Goal: Complete application form

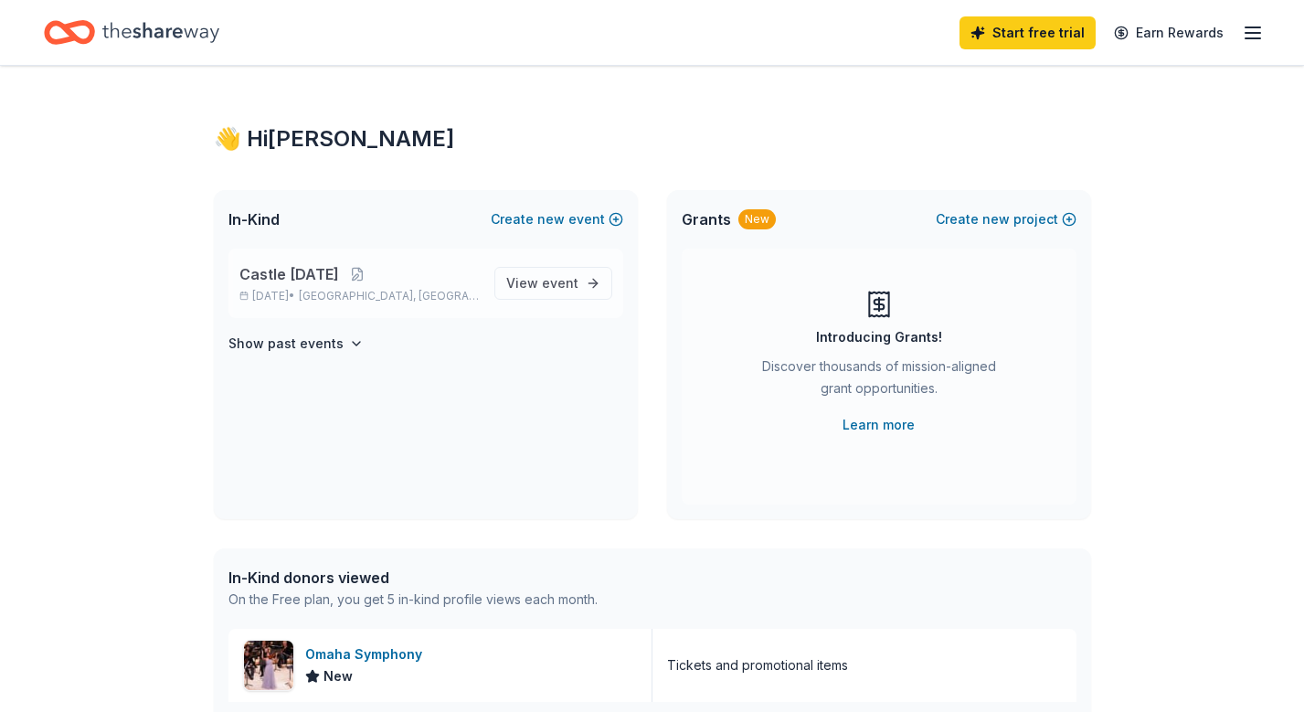
click at [429, 270] on p "Castle [DATE]" at bounding box center [359, 274] width 240 height 22
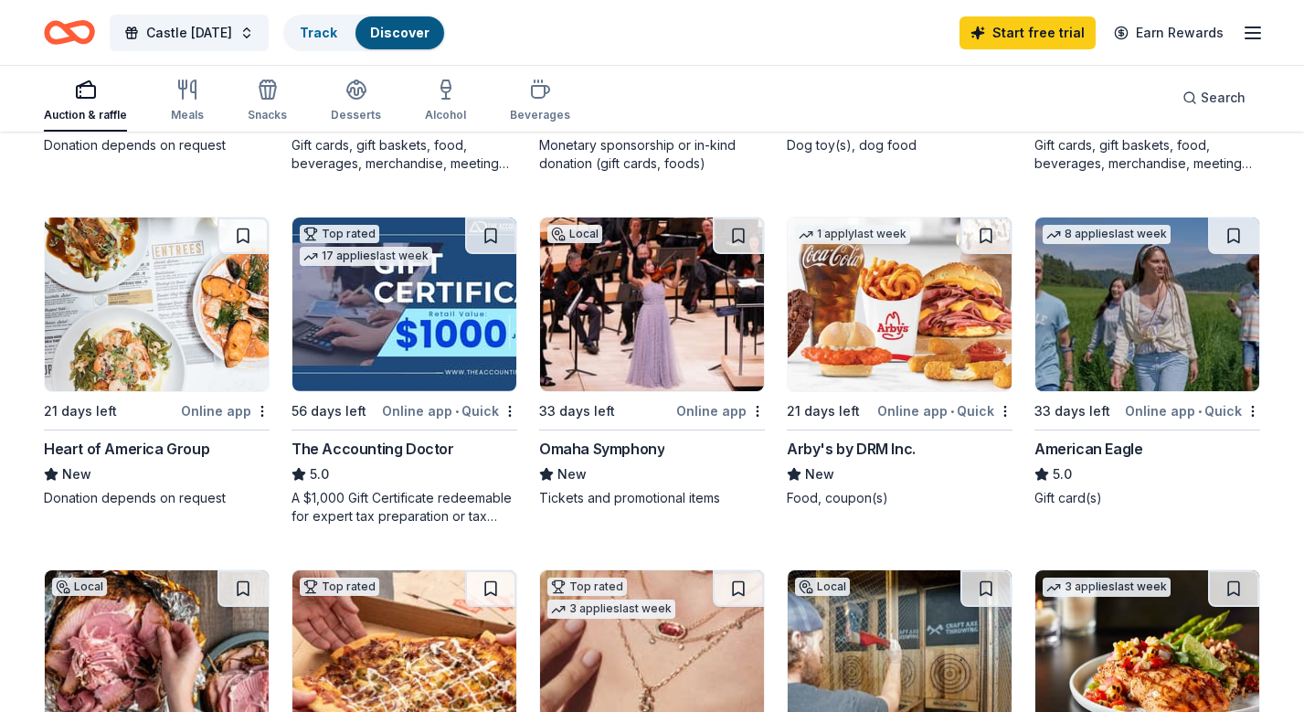
scroll to position [824, 0]
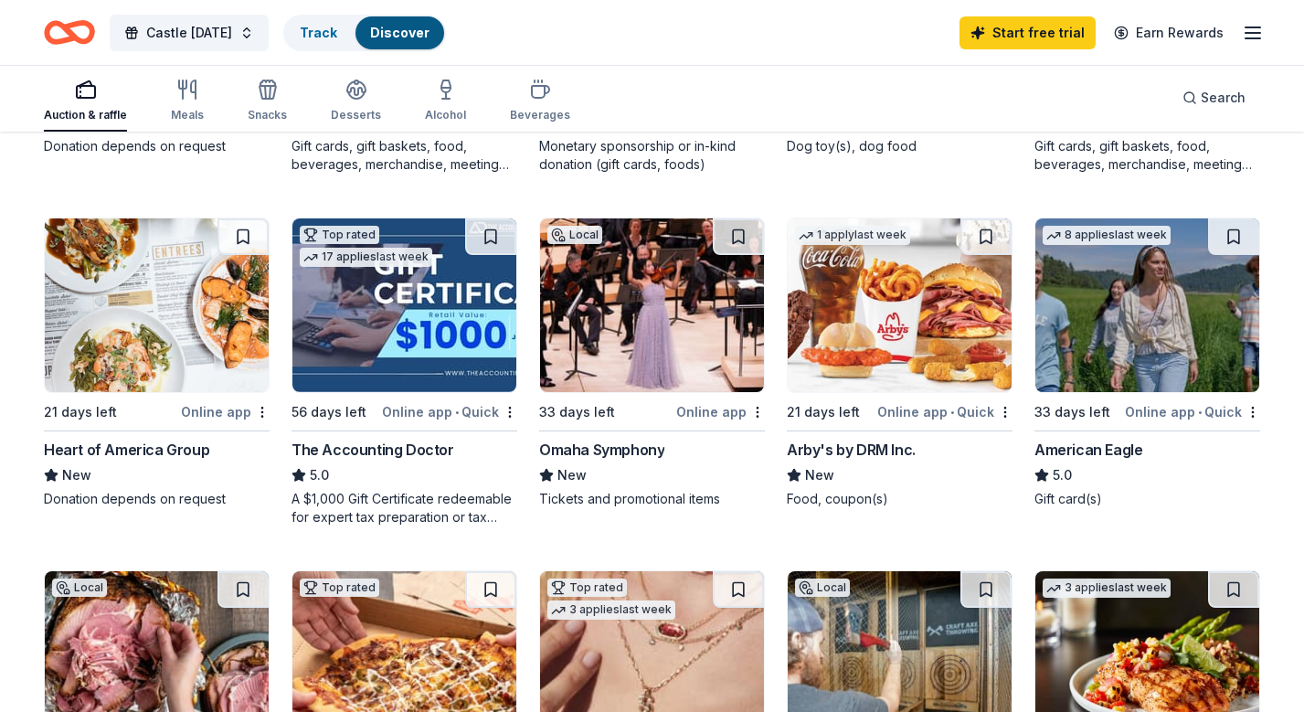
click at [203, 317] on img at bounding box center [157, 305] width 224 height 174
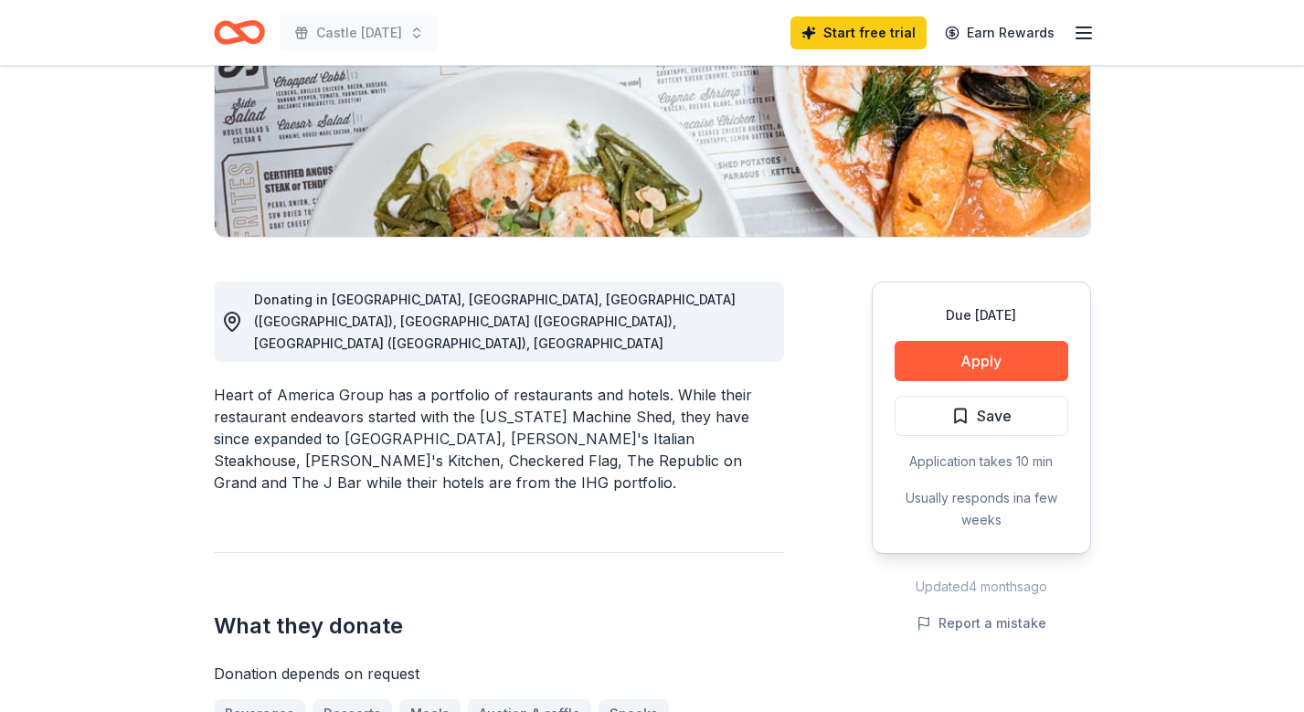
scroll to position [323, 0]
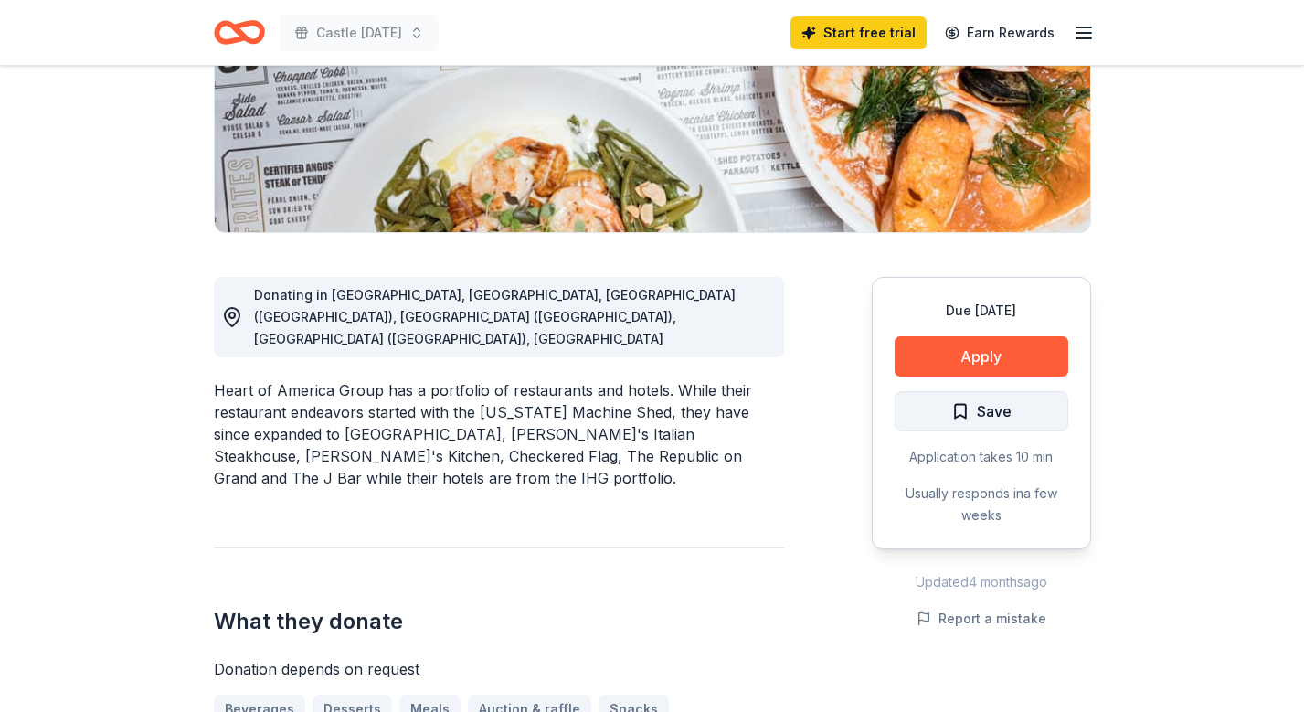
click at [985, 406] on span "Save" at bounding box center [994, 411] width 35 height 24
click at [1012, 389] on html "Castle Monday Start free trial Earn Rewards Due in 21 days Share Heart of Ameri…" at bounding box center [652, 33] width 1304 height 712
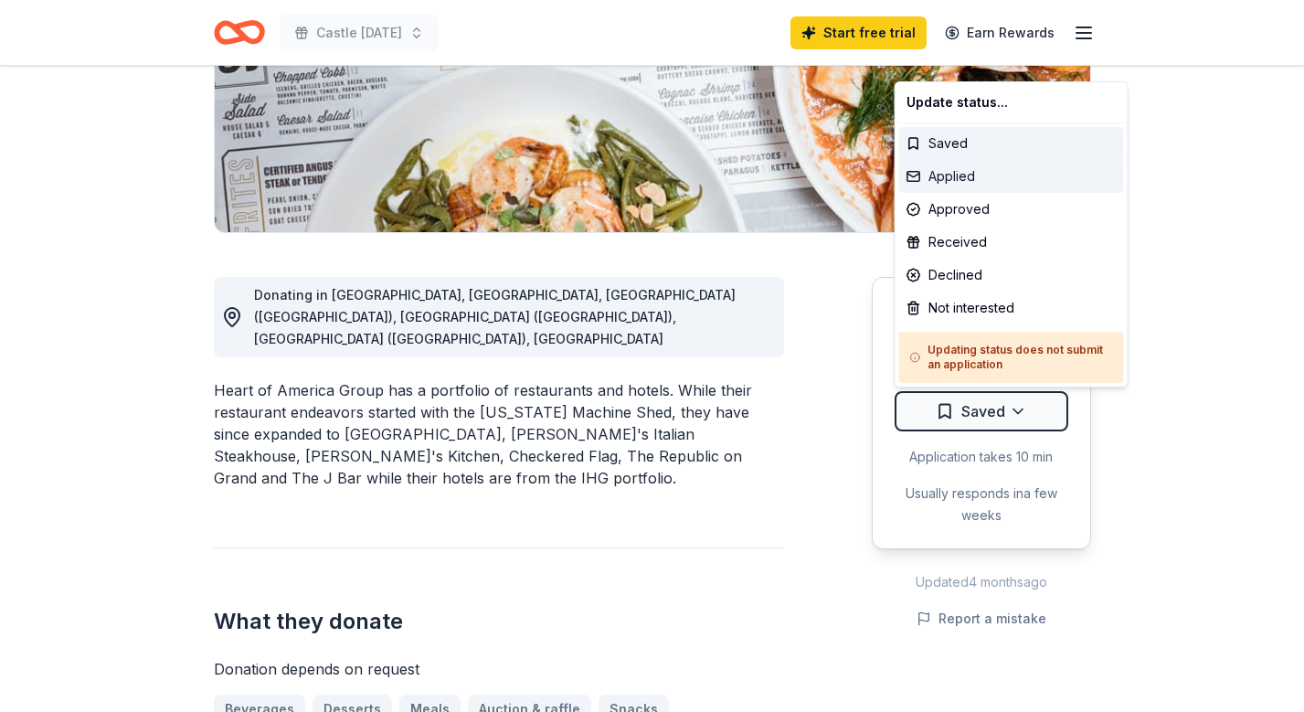
click at [1005, 172] on div "Applied" at bounding box center [1011, 176] width 225 height 33
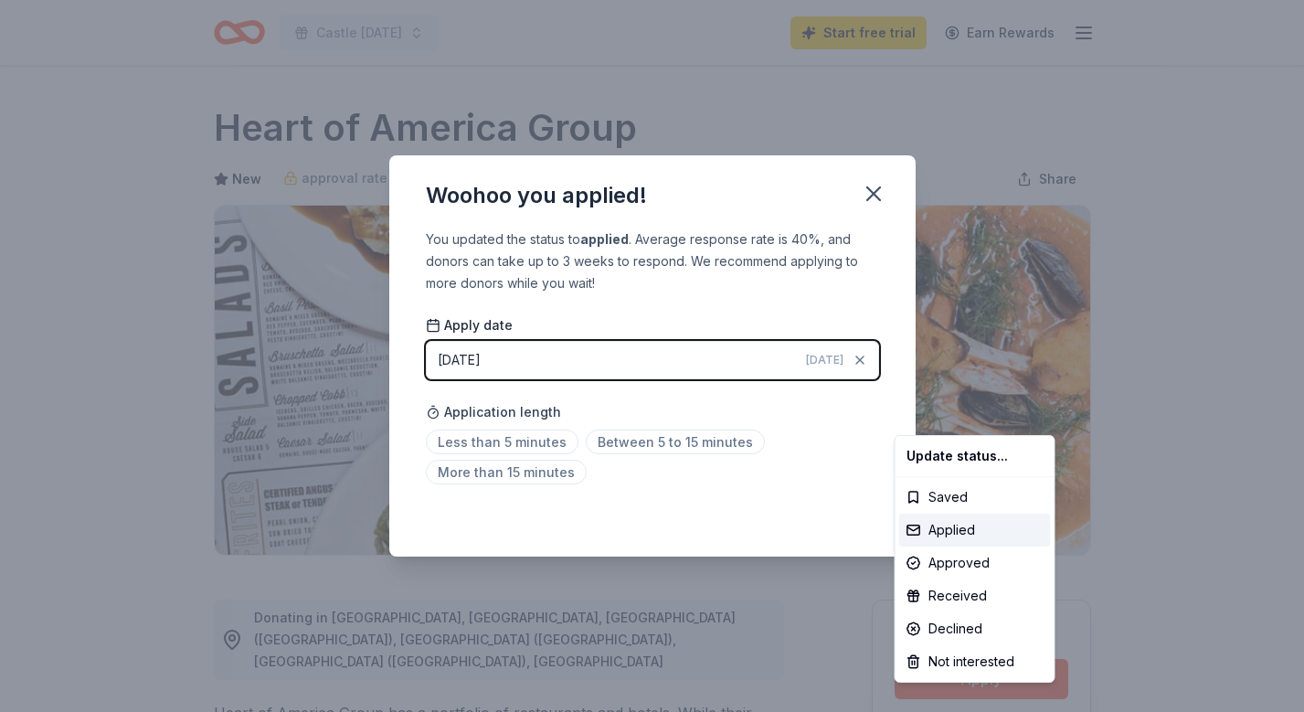
click at [542, 443] on html "Castle Monday Start free trial Earn Rewards Due in 21 days Share Heart of Ameri…" at bounding box center [652, 356] width 1304 height 712
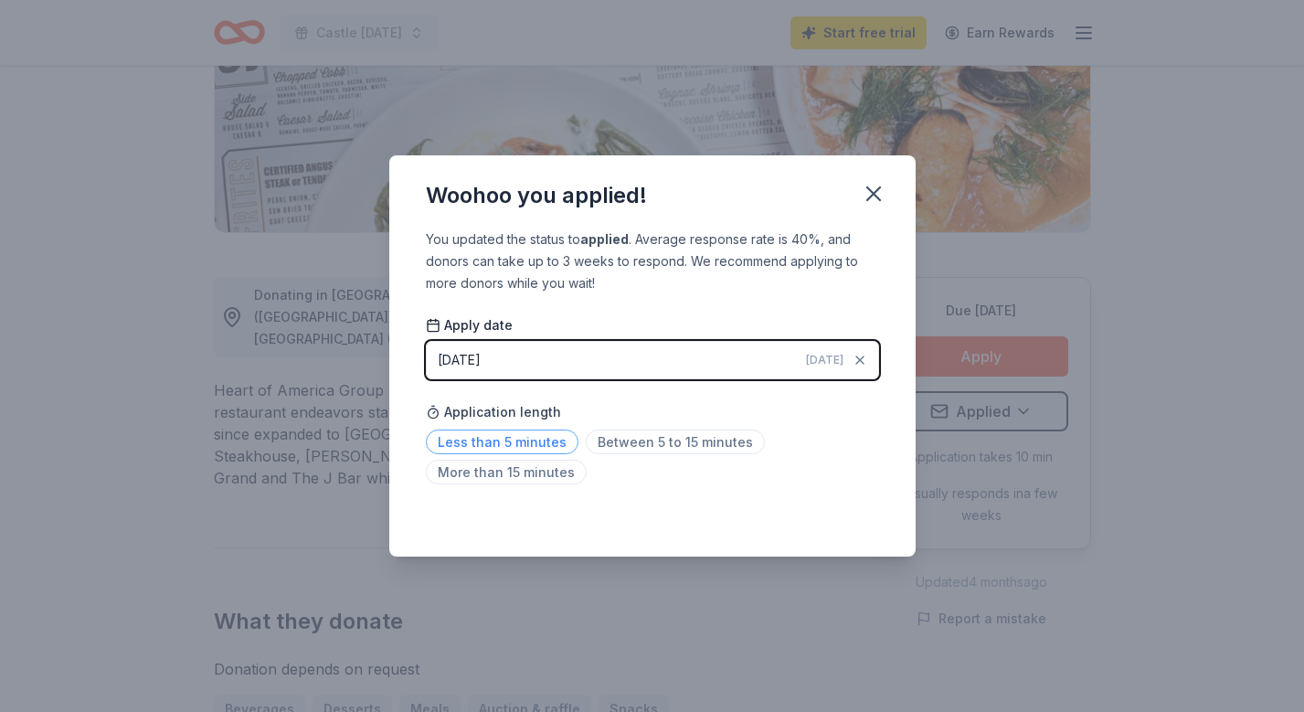
click at [523, 441] on span "Less than 5 minutes" at bounding box center [502, 442] width 153 height 25
click at [869, 196] on icon "button" at bounding box center [874, 194] width 26 height 26
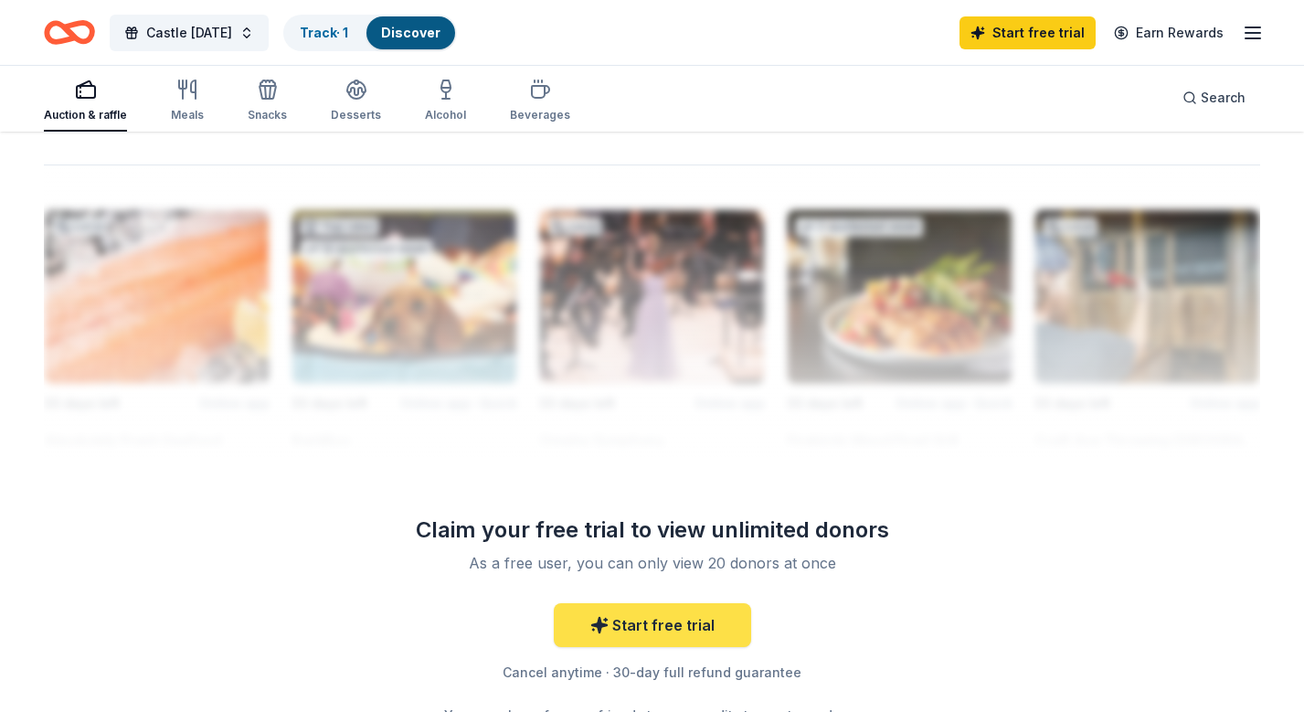
scroll to position [1581, 0]
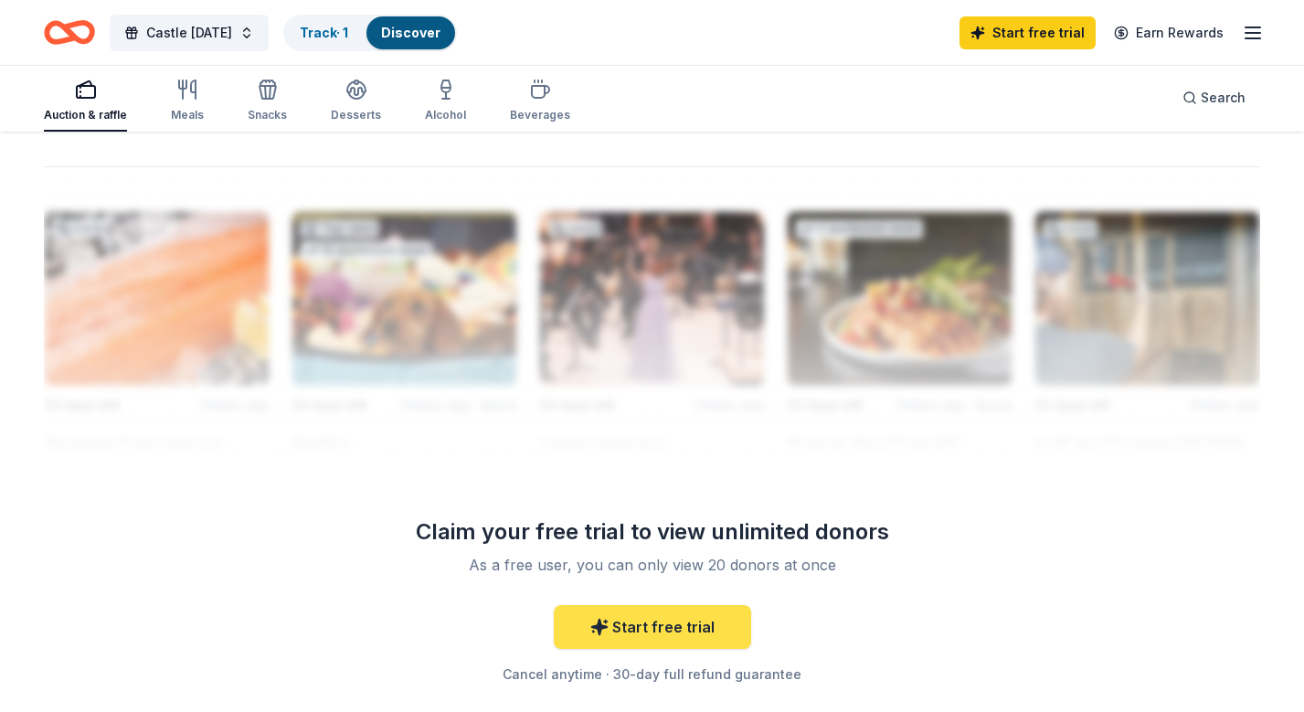
click at [624, 626] on link "Start free trial" at bounding box center [652, 627] width 197 height 44
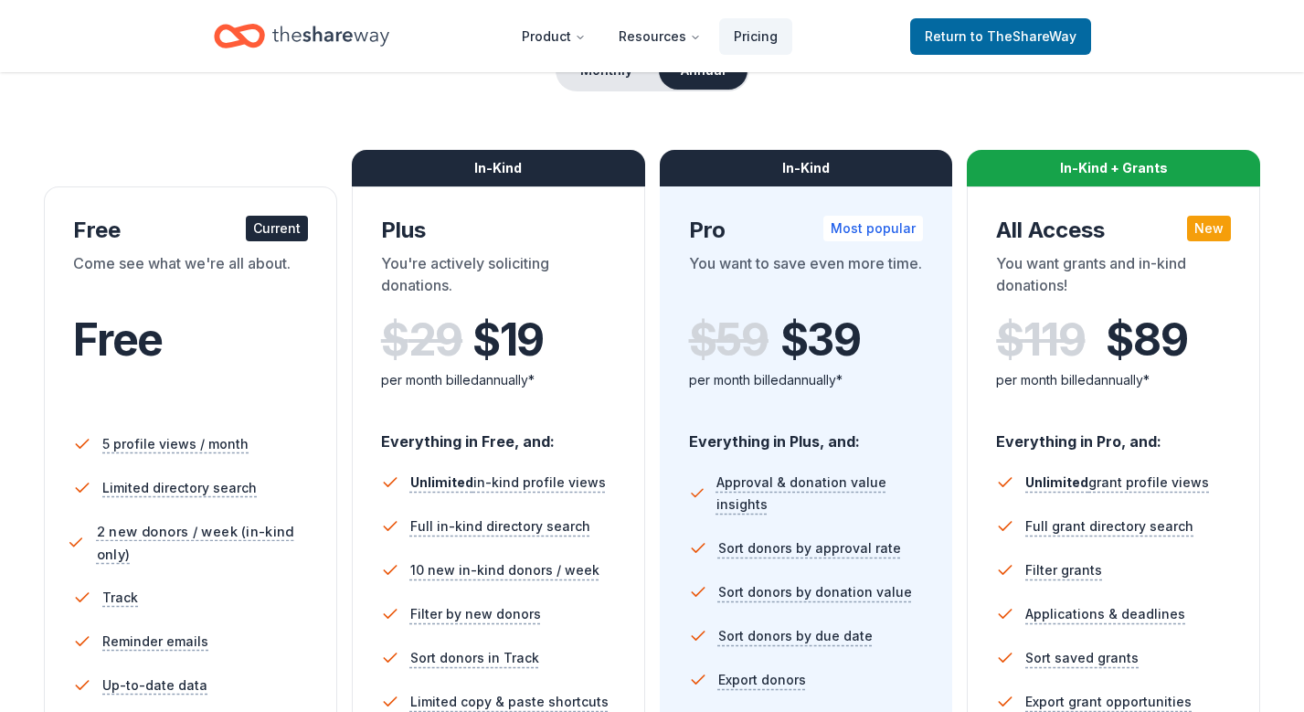
scroll to position [197, 0]
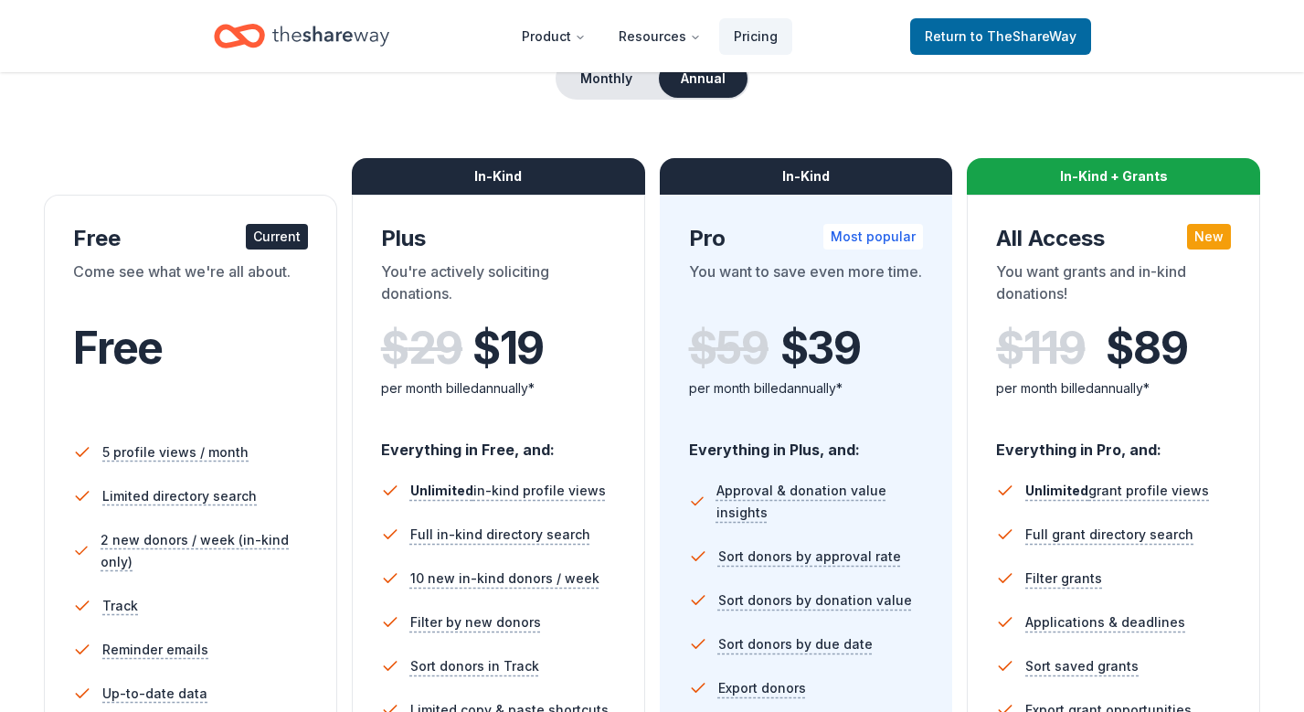
click at [707, 85] on button "Annual" at bounding box center [703, 78] width 89 height 38
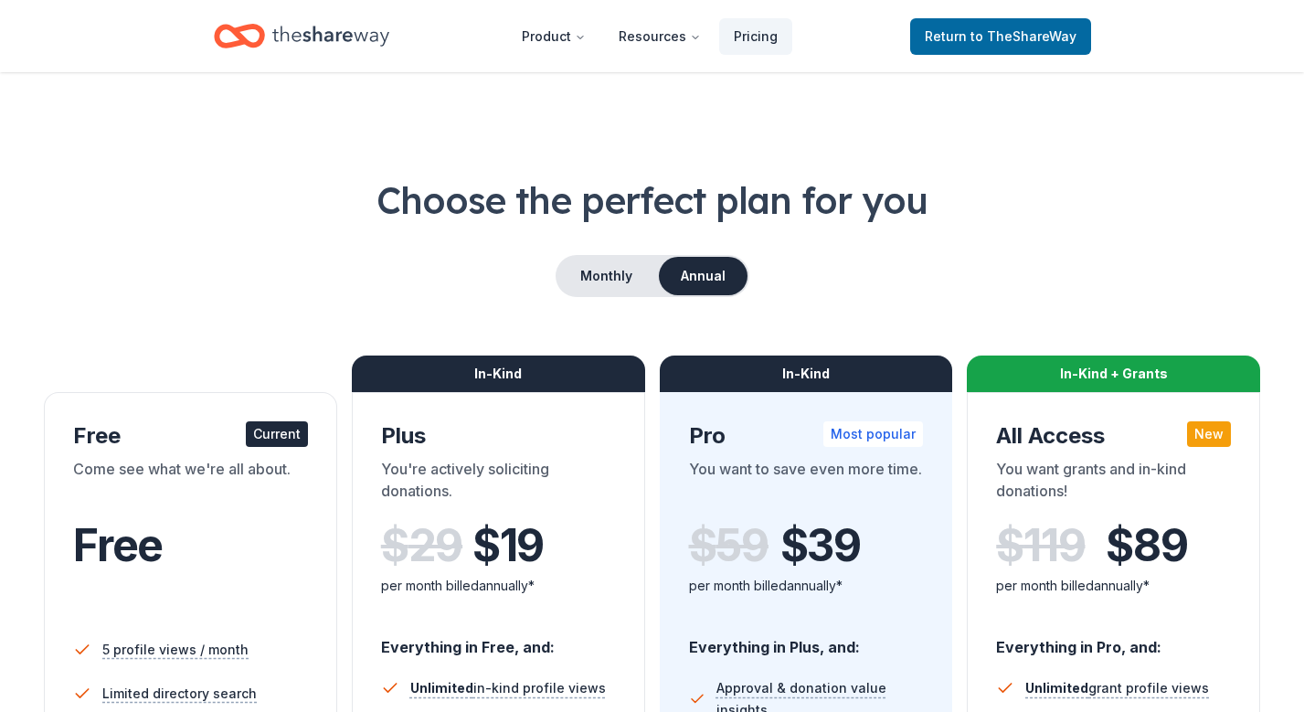
scroll to position [0, 0]
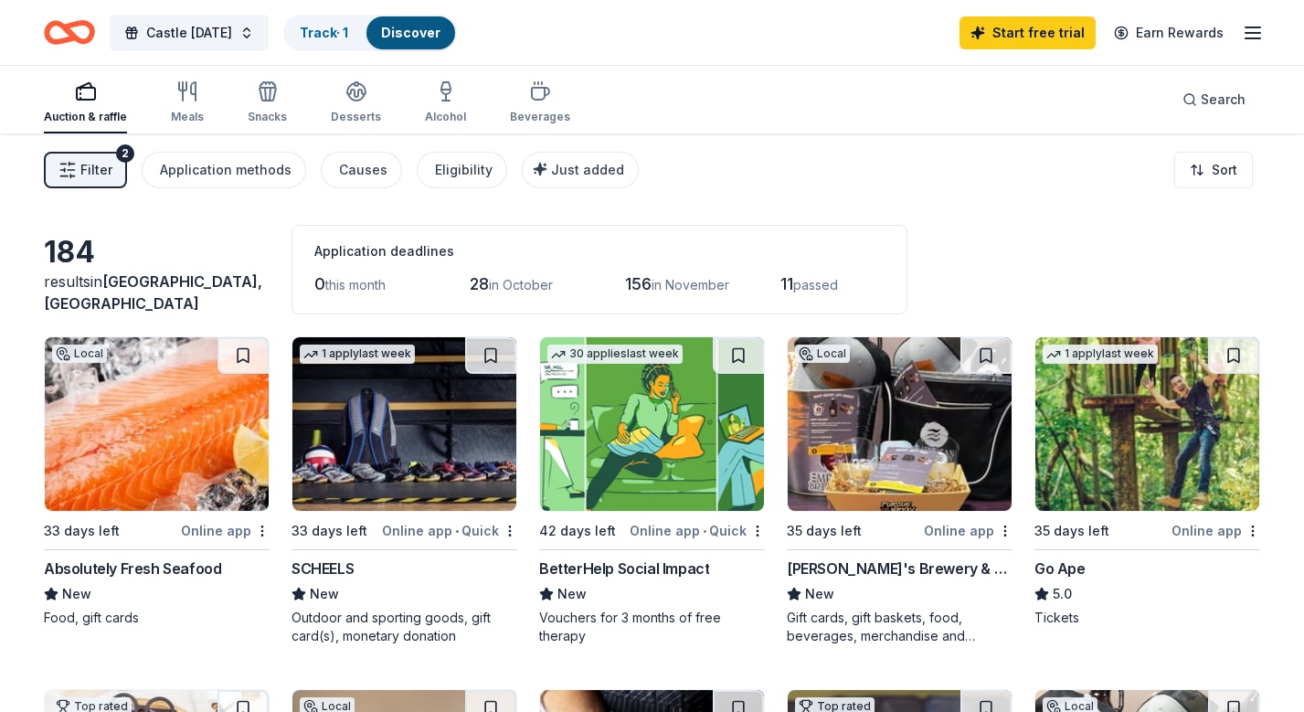
click at [64, 173] on icon "button" at bounding box center [67, 170] width 18 height 18
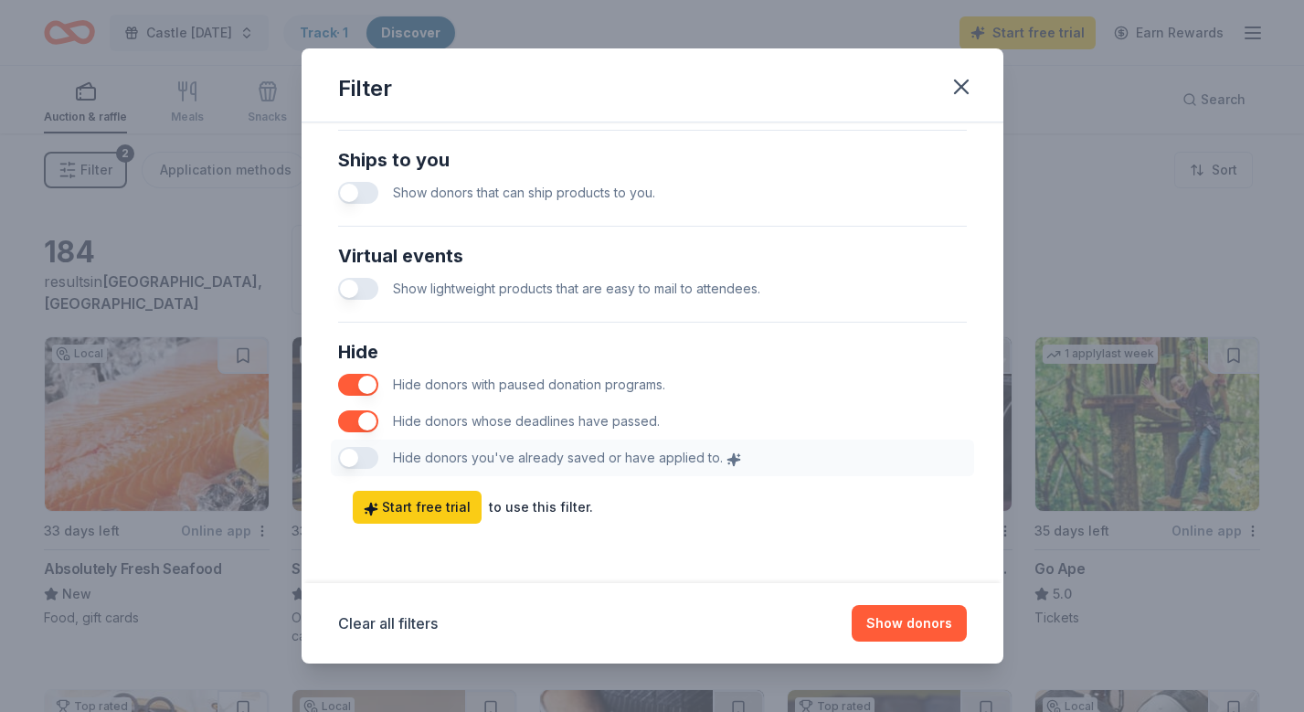
scroll to position [869, 0]
click at [952, 83] on icon "button" at bounding box center [962, 87] width 26 height 26
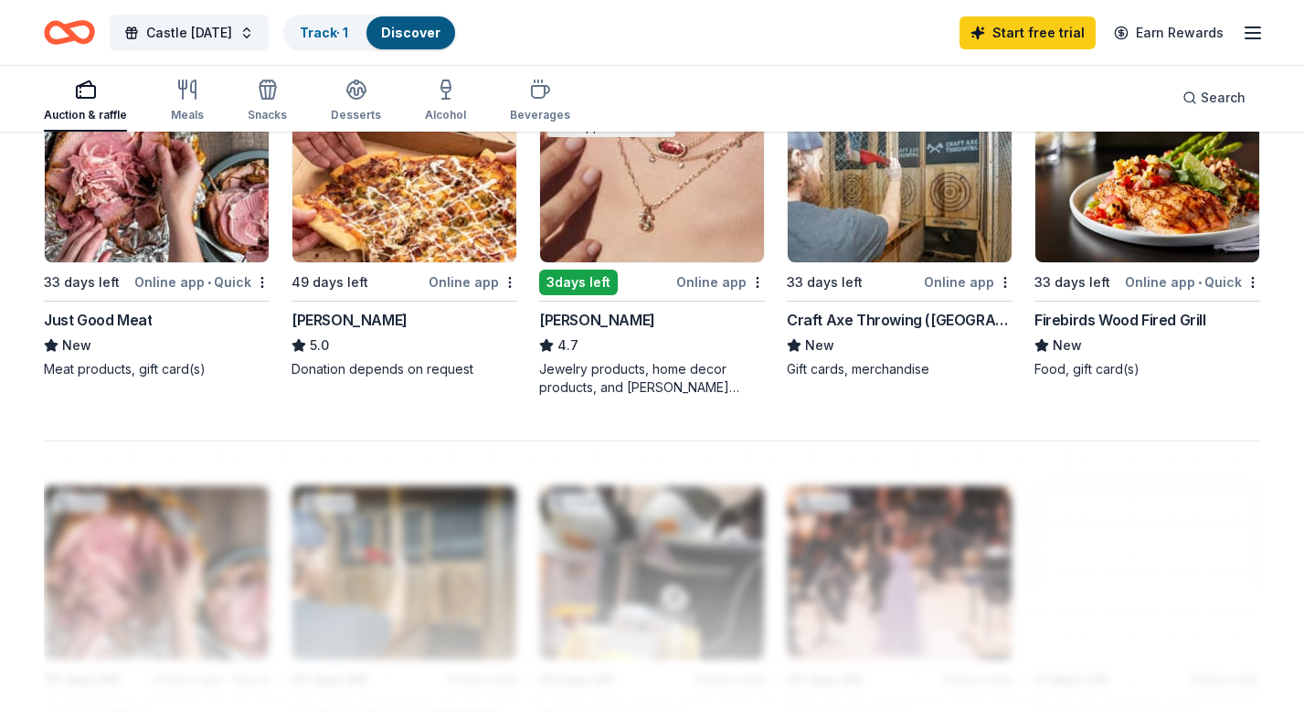
scroll to position [1308, 0]
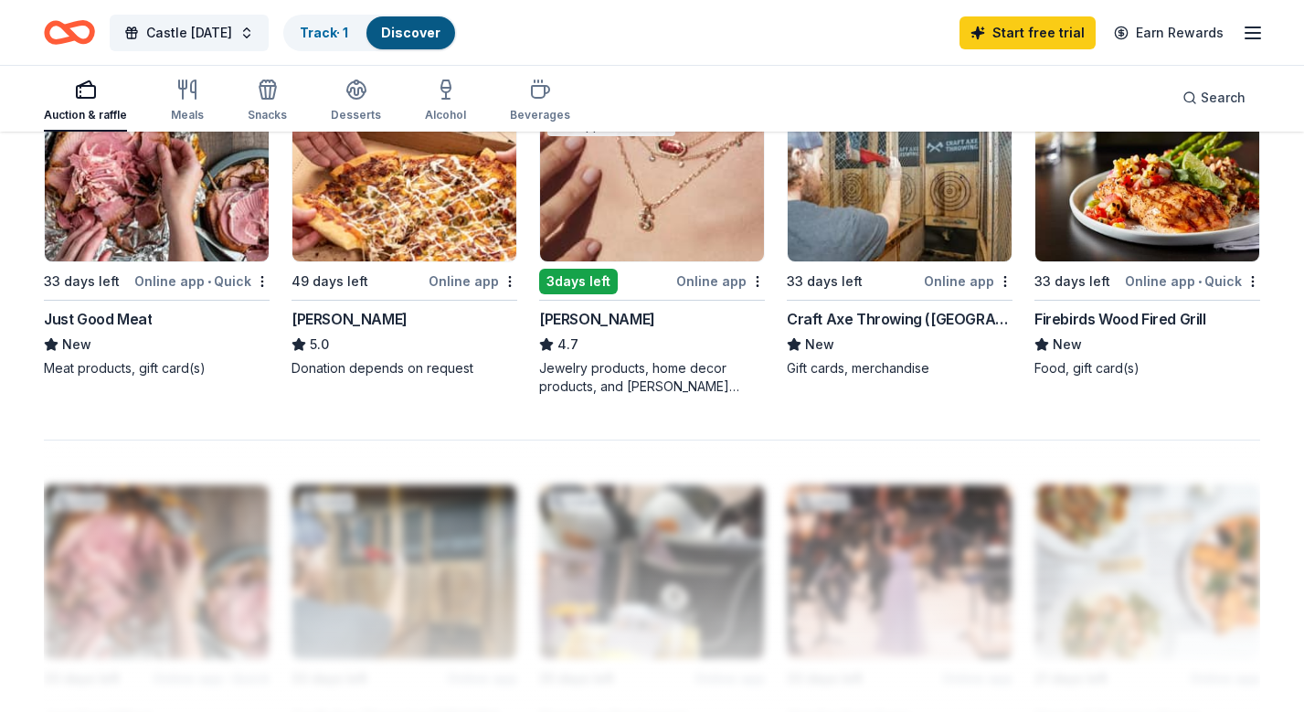
click at [899, 226] on img at bounding box center [900, 175] width 224 height 174
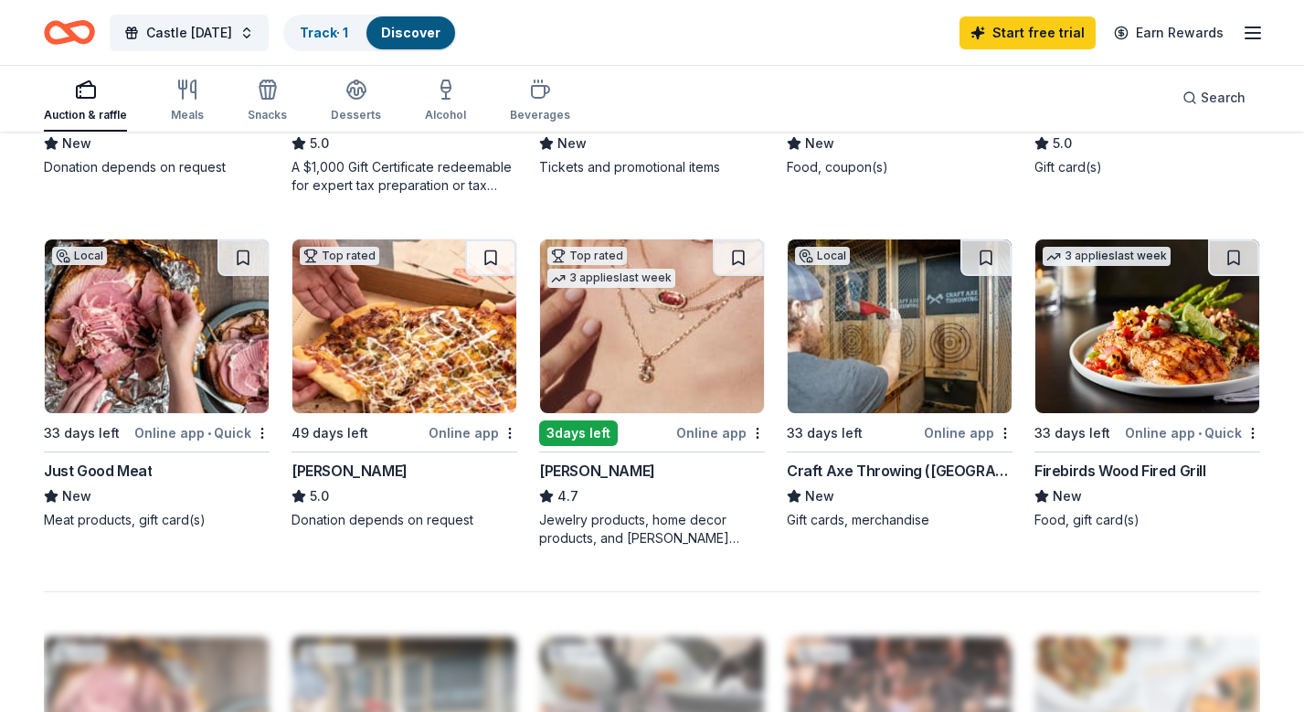
scroll to position [1171, 0]
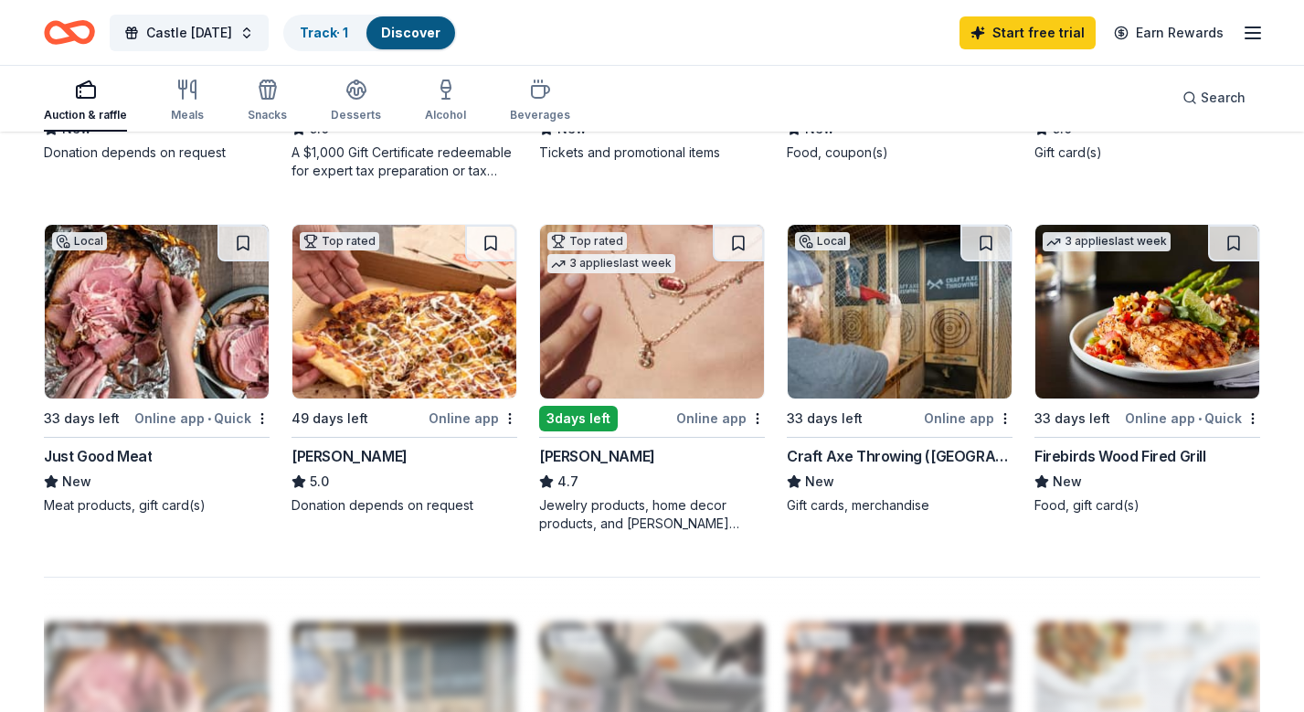
click at [663, 335] on img at bounding box center [652, 312] width 224 height 174
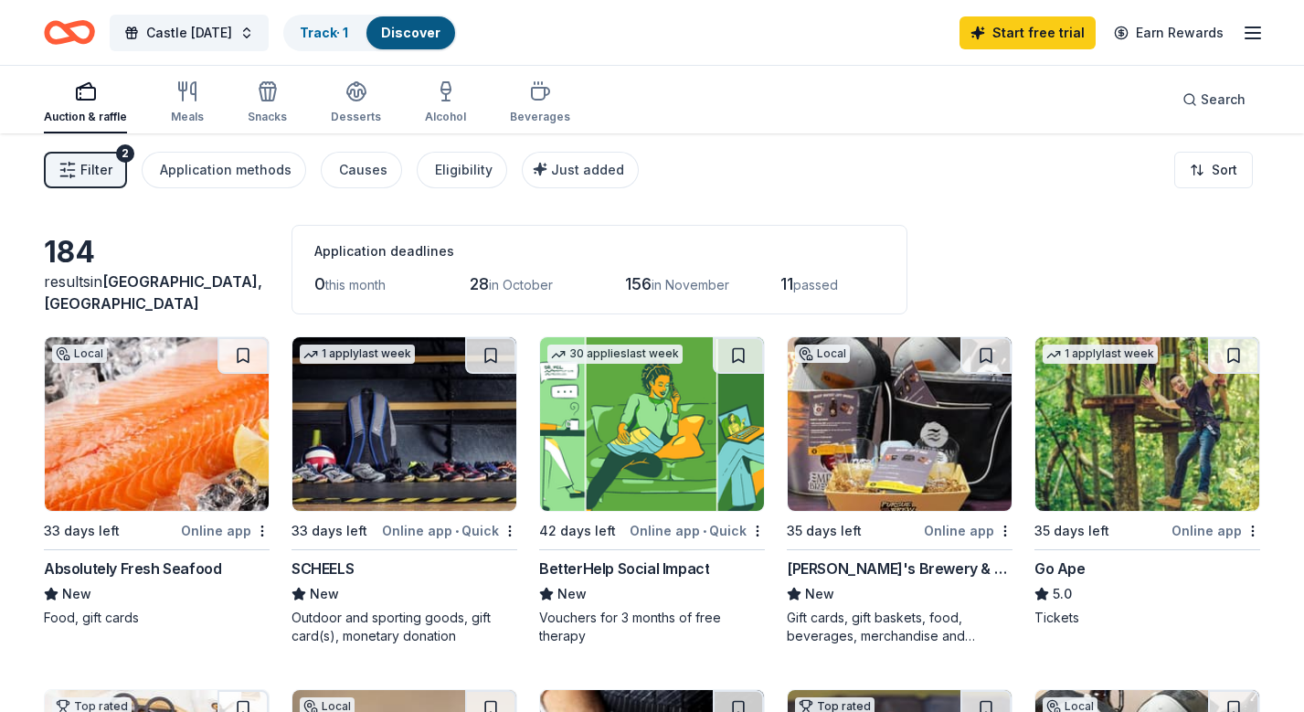
scroll to position [0, 0]
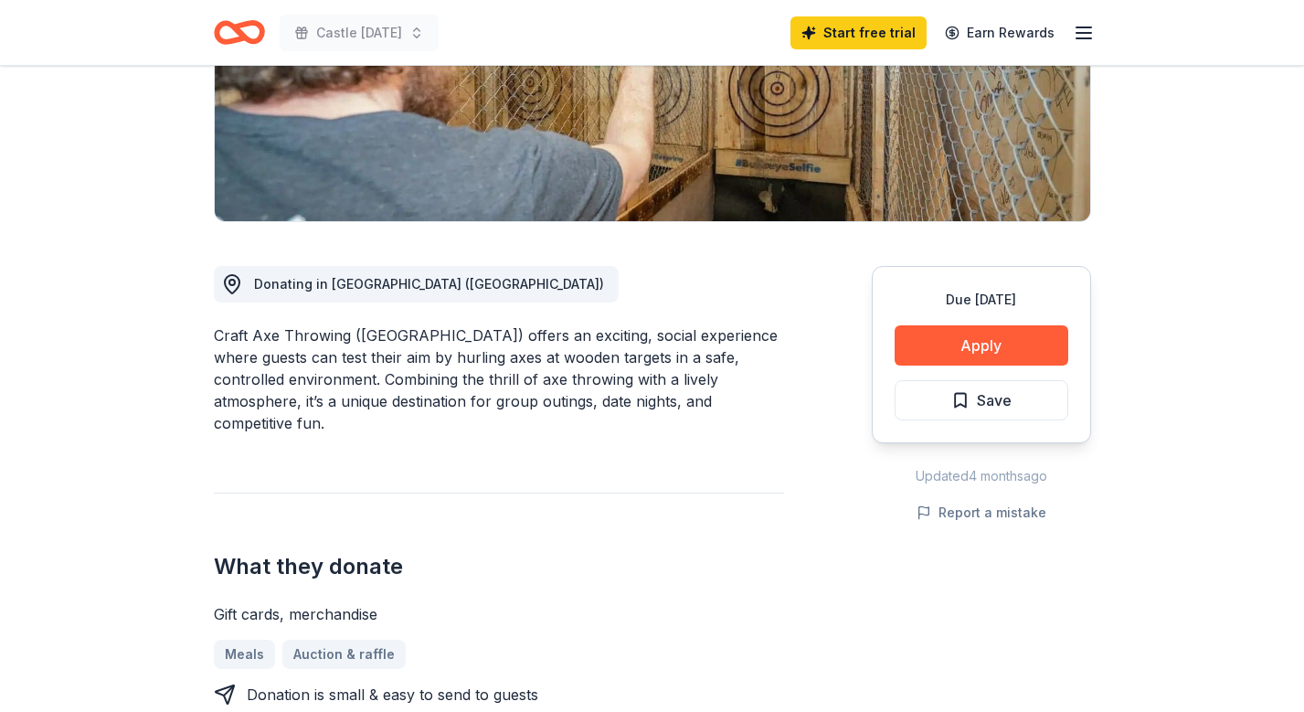
scroll to position [334, 0]
click at [1007, 339] on button "Apply" at bounding box center [982, 344] width 174 height 40
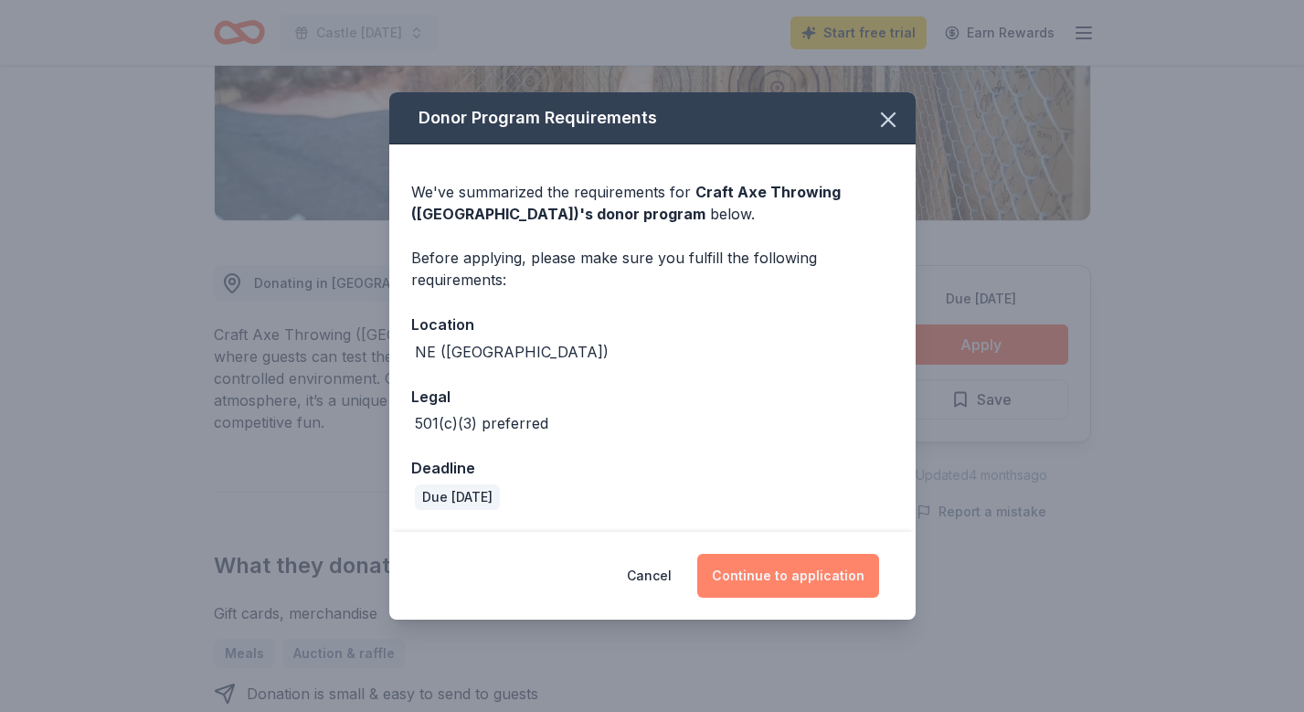
click at [747, 586] on button "Continue to application" at bounding box center [788, 576] width 182 height 44
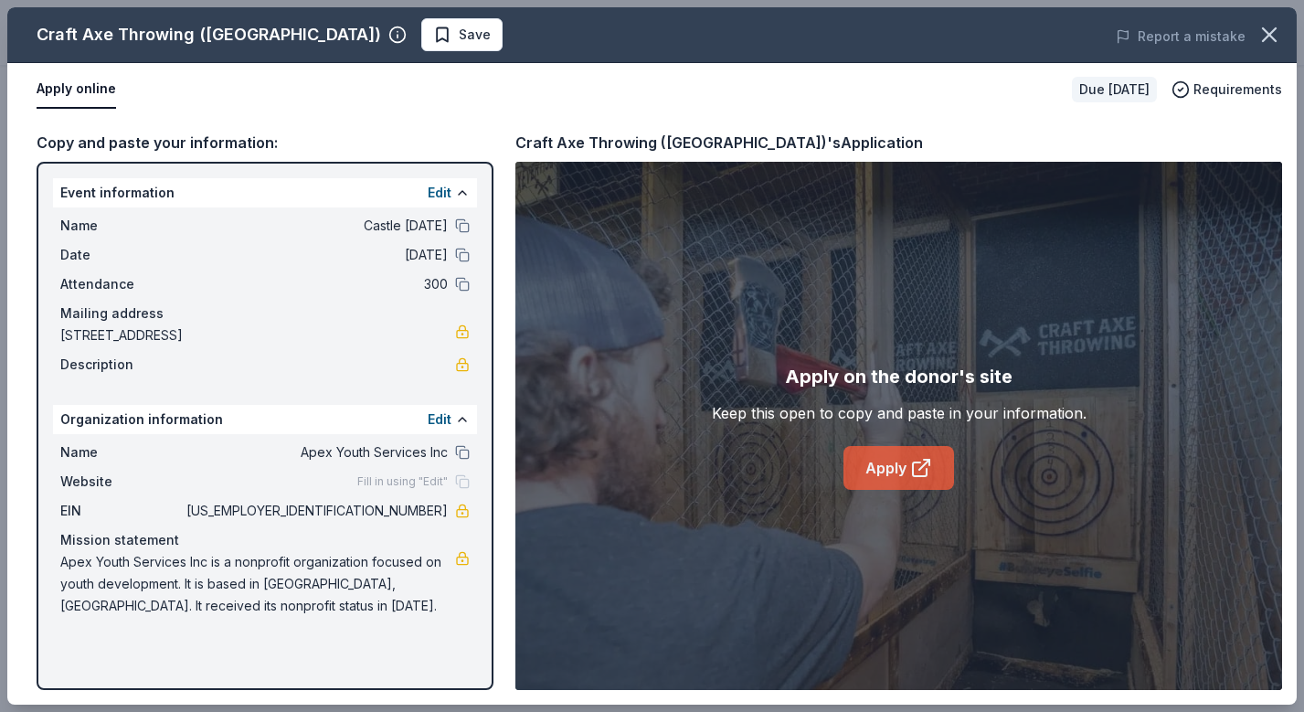
click at [901, 468] on link "Apply" at bounding box center [898, 468] width 111 height 44
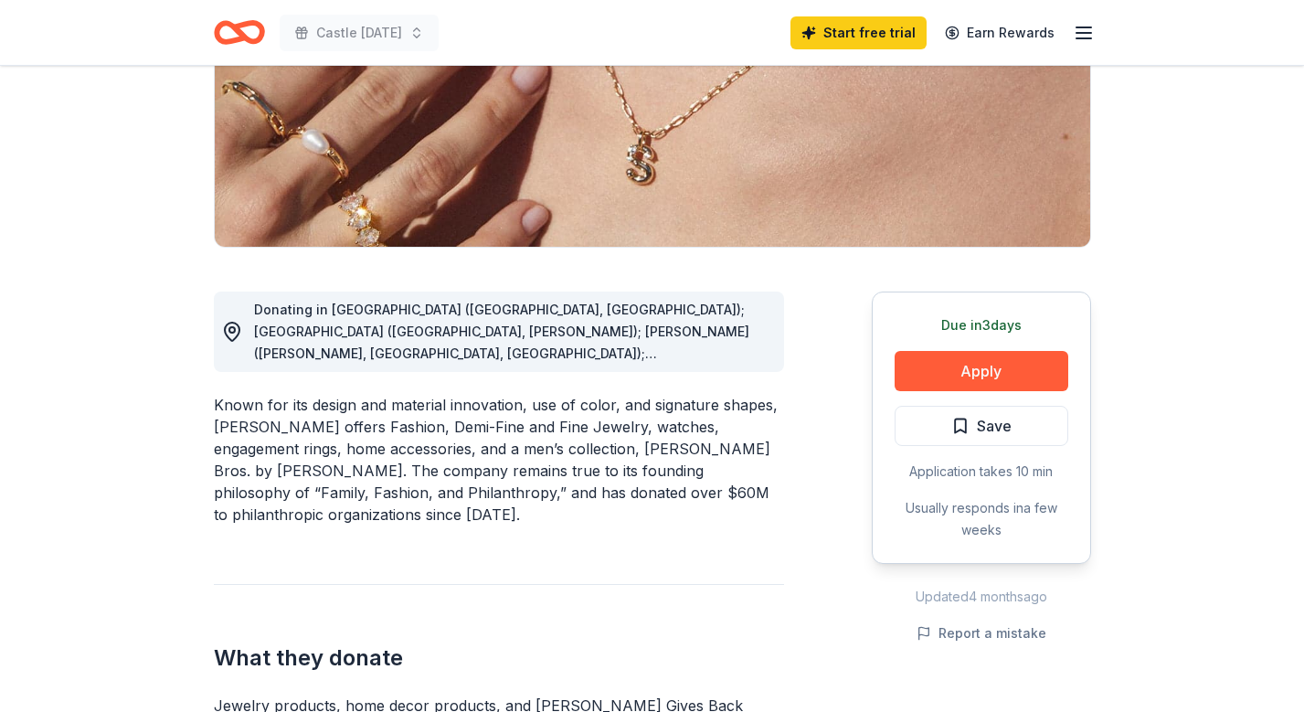
scroll to position [307, 0]
click at [992, 367] on button "Apply" at bounding box center [982, 372] width 174 height 40
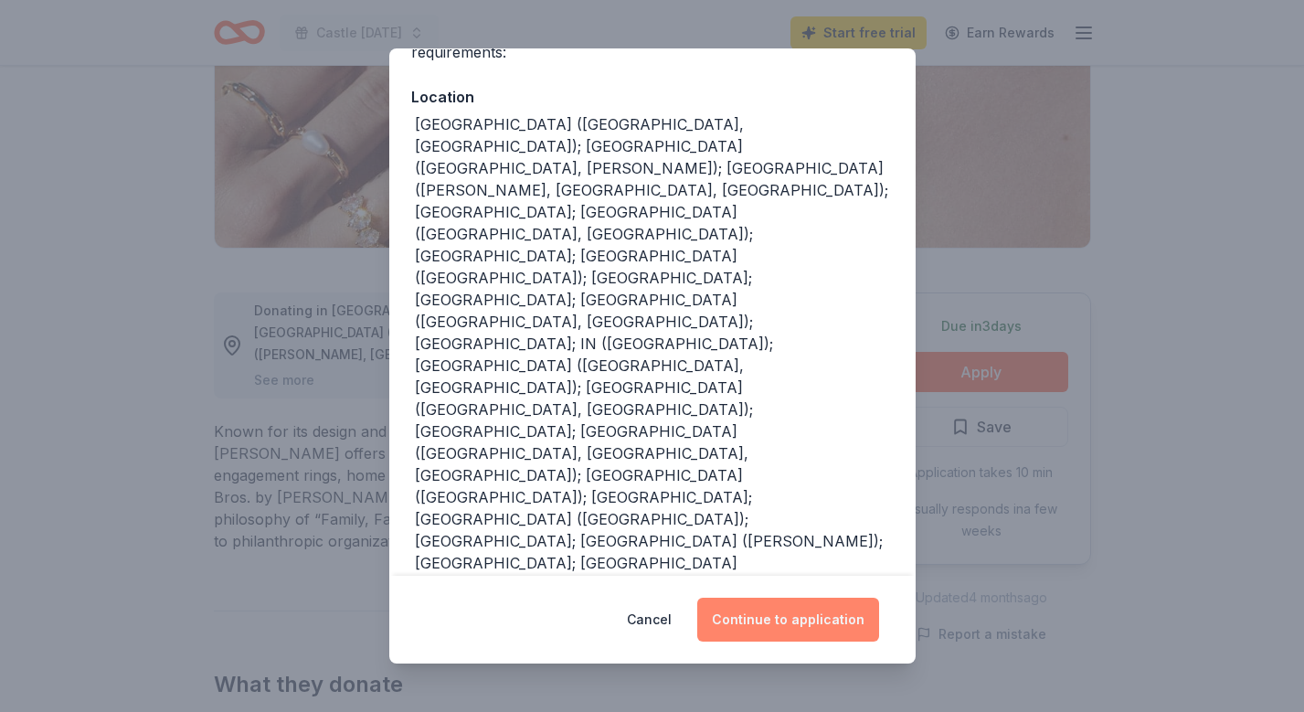
scroll to position [184, 0]
click at [807, 603] on button "Continue to application" at bounding box center [788, 620] width 182 height 44
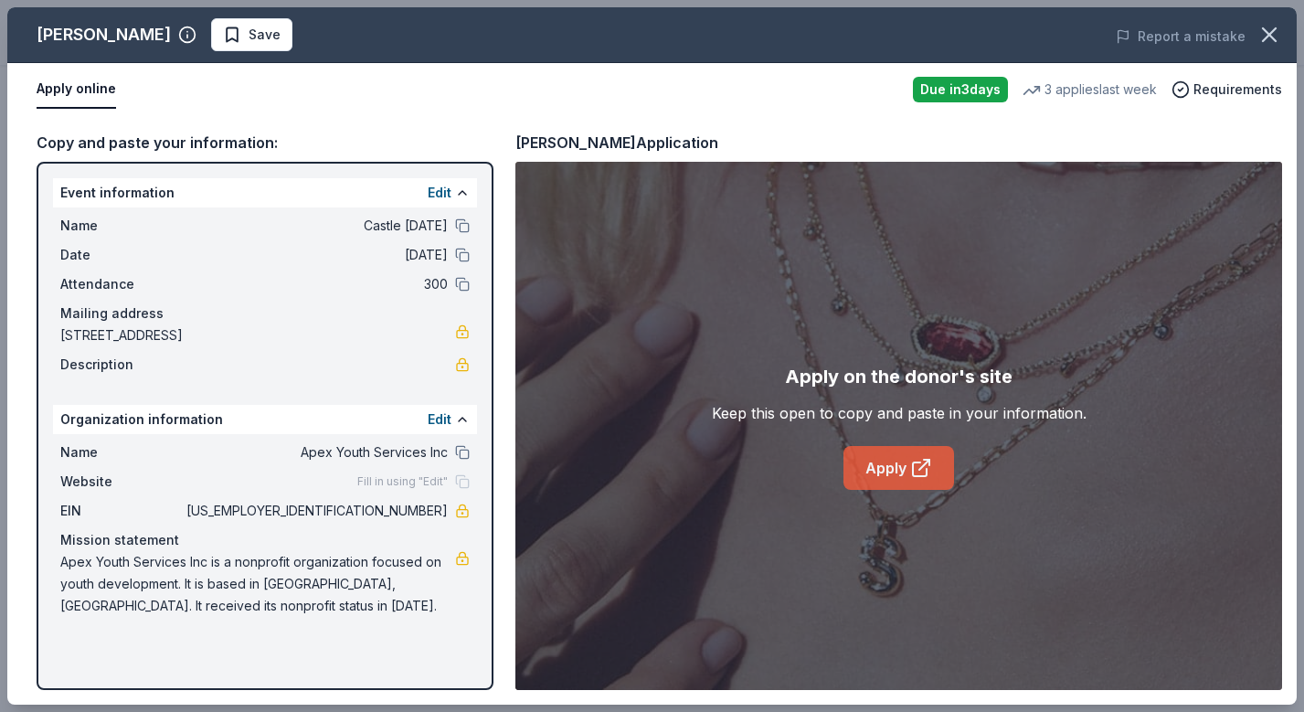
click at [881, 461] on link "Apply" at bounding box center [898, 468] width 111 height 44
